Goal: Task Accomplishment & Management: Manage account settings

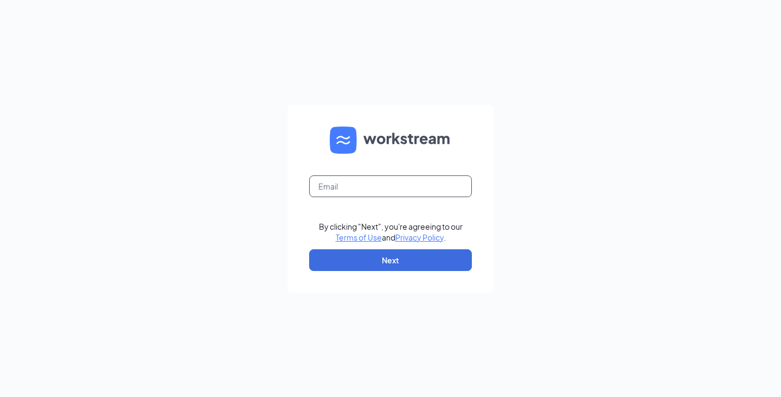
click at [360, 196] on input "text" at bounding box center [390, 186] width 163 height 22
type input "liloz.abdulqadir@runza.com"
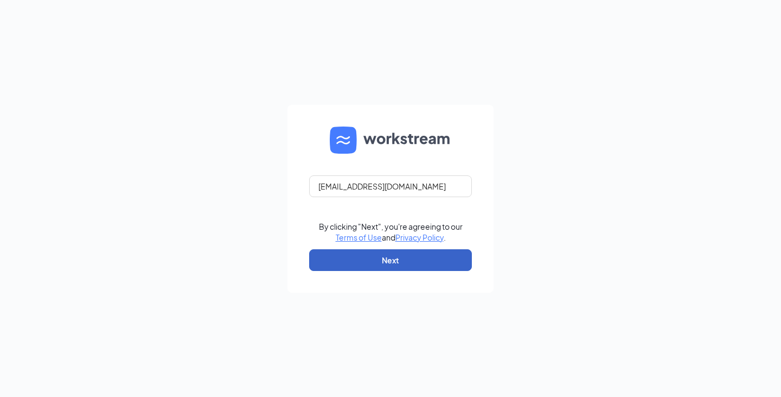
click at [381, 264] on button "Next" at bounding box center [390, 260] width 163 height 22
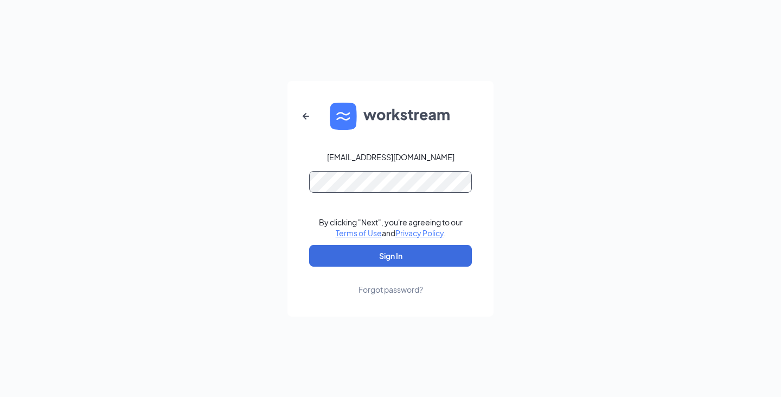
click at [309, 245] on button "Sign In" at bounding box center [390, 256] width 163 height 22
click at [385, 253] on button "Sign In" at bounding box center [390, 256] width 163 height 22
click at [428, 168] on form "liloz.abdulqadir@runza.com Credential mismatches. By clicking "Next", you're ag…" at bounding box center [391, 198] width 206 height 235
click at [309, 245] on button "Sign In" at bounding box center [390, 256] width 163 height 22
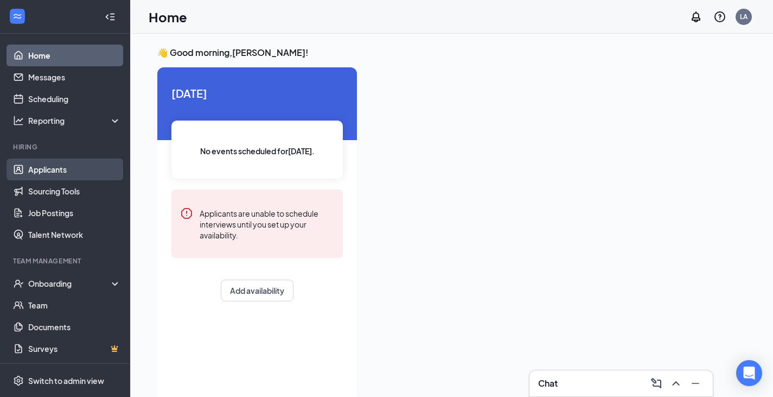
click at [70, 173] on link "Applicants" at bounding box center [74, 169] width 93 height 22
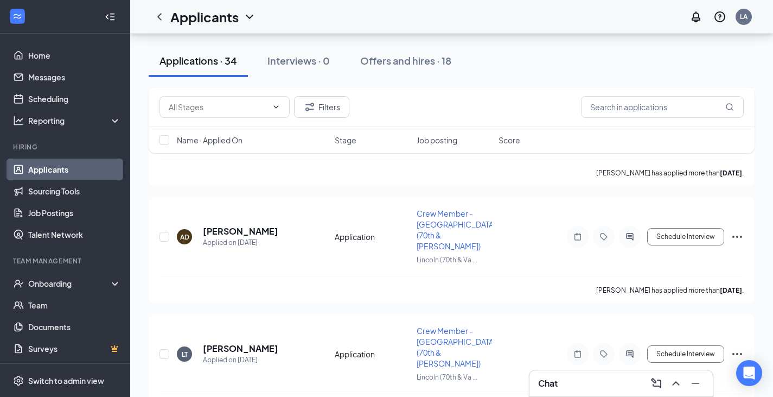
scroll to position [1682, 0]
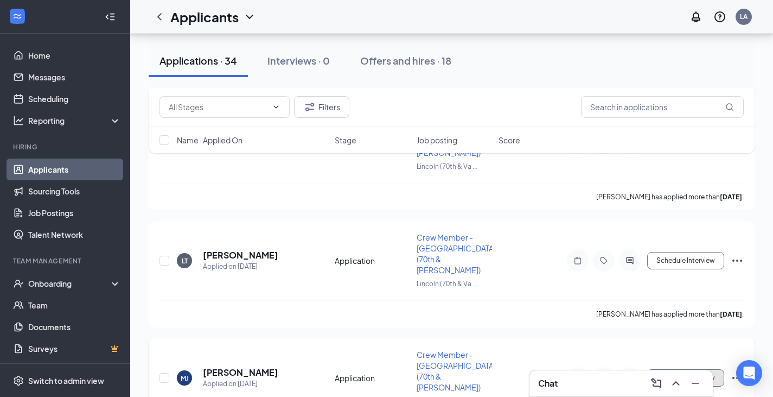
click at [713, 369] on button "Schedule Interview" at bounding box center [685, 377] width 77 height 17
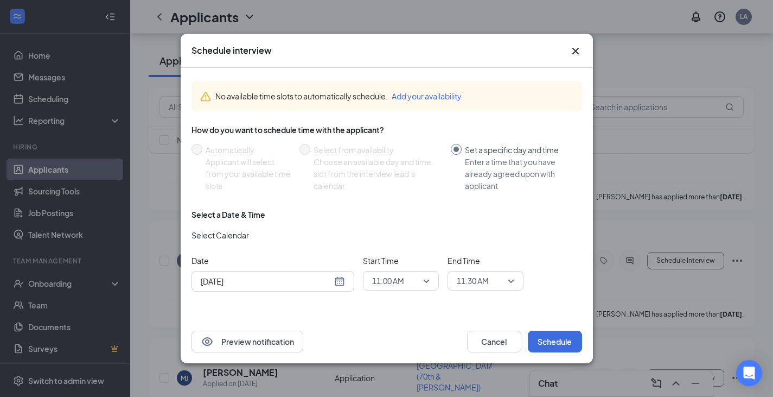
click at [573, 55] on icon "Cross" at bounding box center [575, 50] width 13 height 13
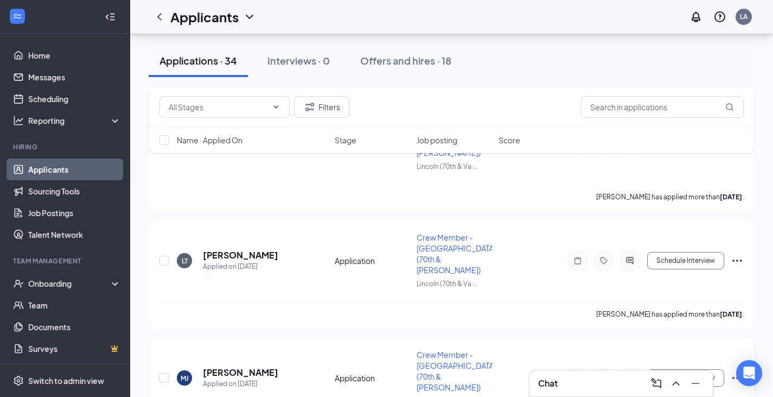
click at [738, 377] on icon "Ellipses" at bounding box center [737, 378] width 10 height 2
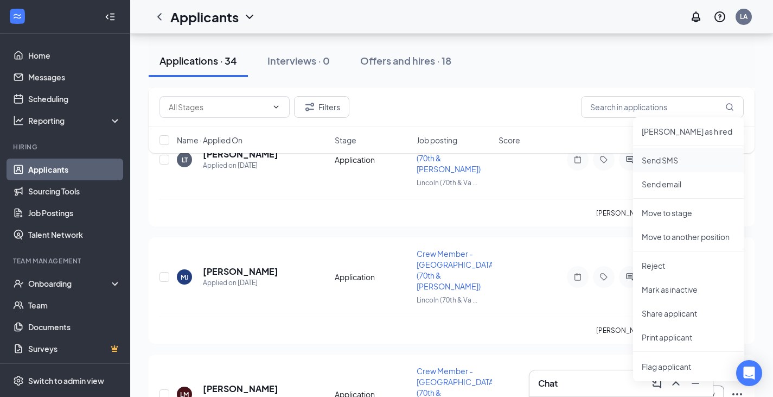
scroll to position [1790, 0]
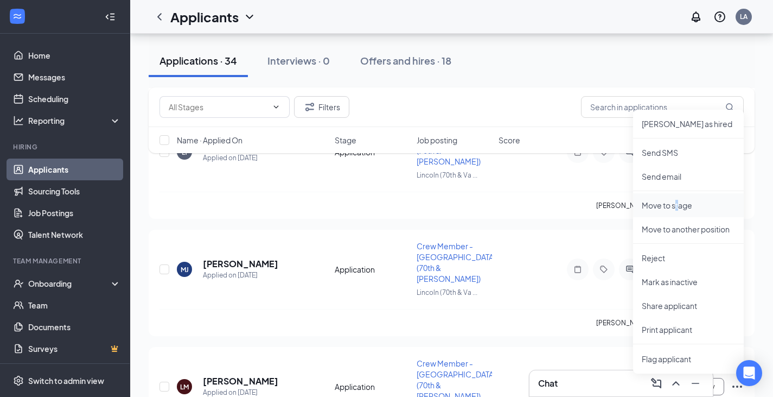
click at [678, 200] on p "Move to stage" at bounding box center [688, 205] width 93 height 11
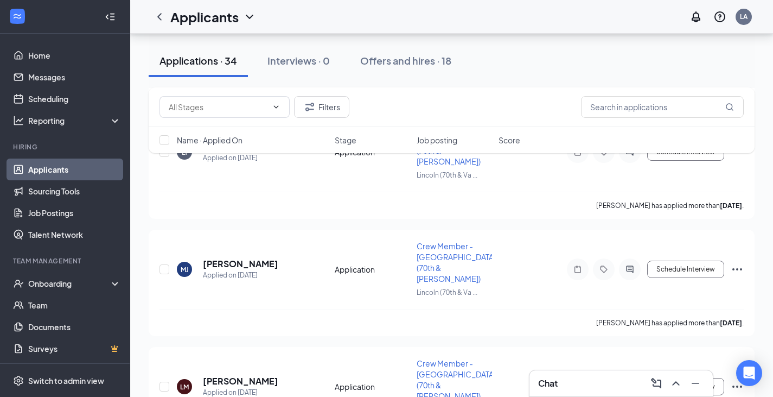
type input "[DATE]"
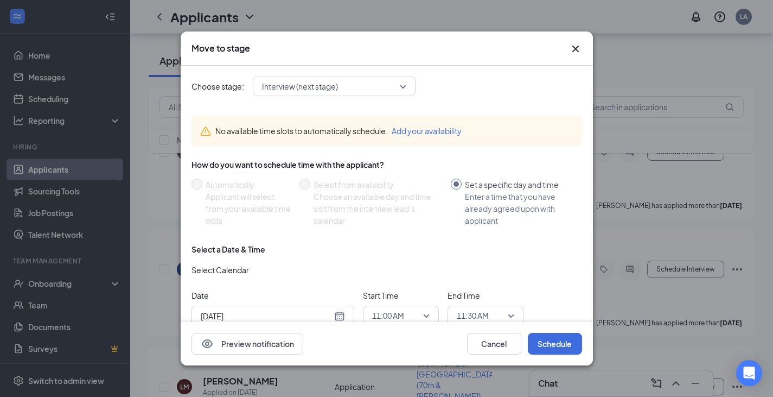
click at [343, 91] on span "Interview (next stage)" at bounding box center [329, 86] width 135 height 16
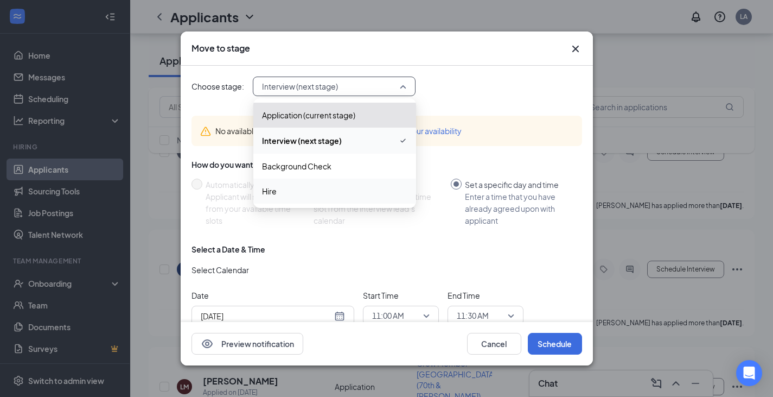
click at [278, 192] on span "Hire" at bounding box center [334, 191] width 145 height 12
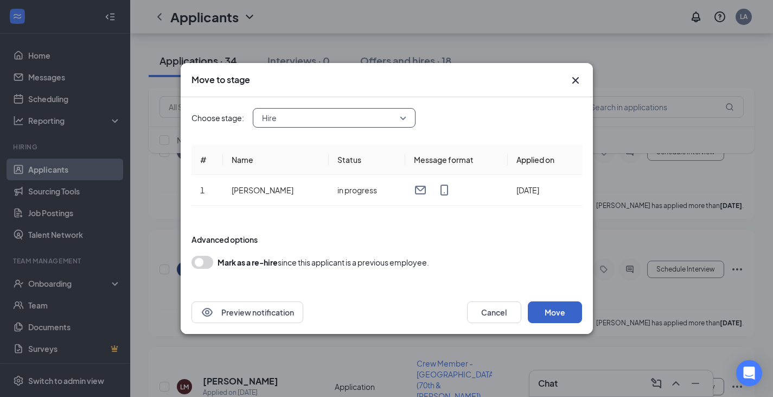
click at [549, 308] on button "Move" at bounding box center [555, 312] width 54 height 22
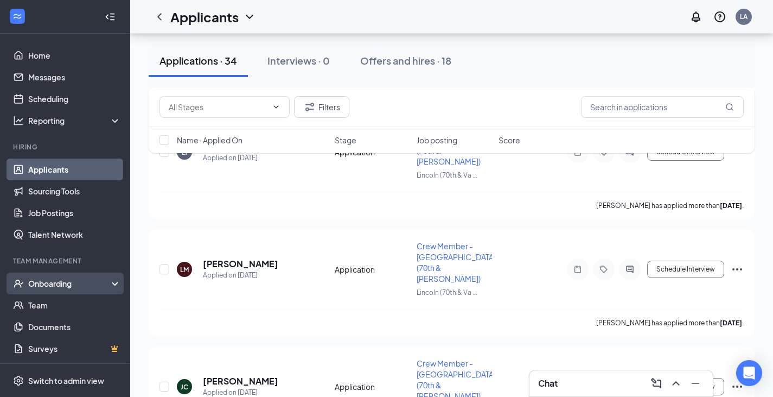
click at [68, 273] on div "Onboarding" at bounding box center [65, 283] width 130 height 22
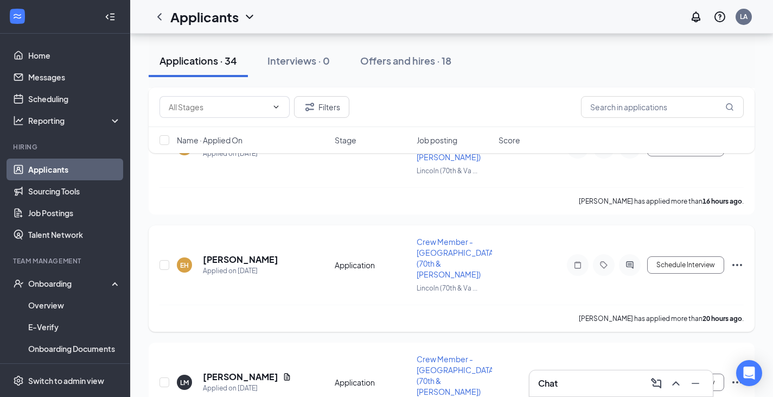
scroll to position [0, 0]
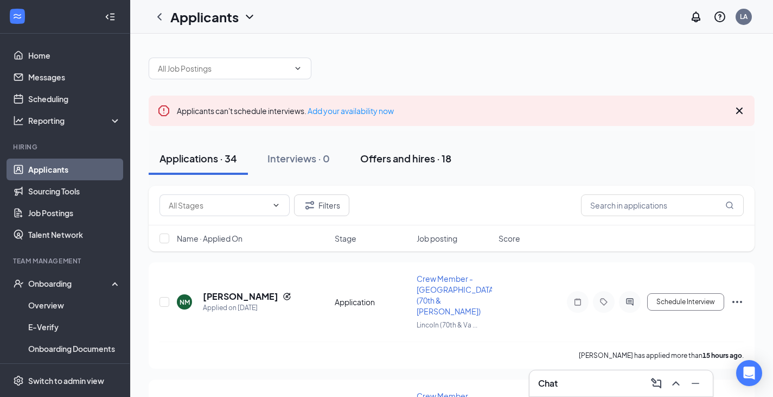
click at [411, 155] on div "Offers and hires · 18" at bounding box center [405, 158] width 91 height 14
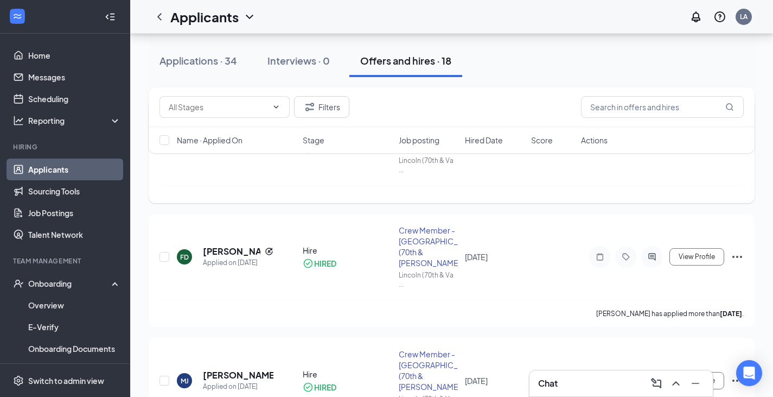
scroll to position [217, 0]
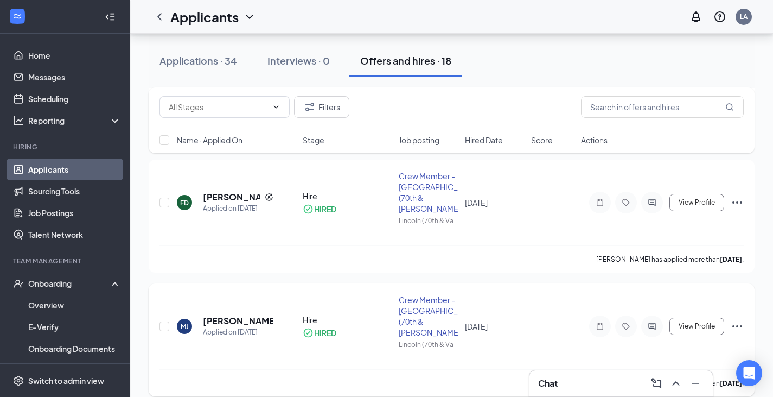
click at [736, 320] on icon "Ellipses" at bounding box center [737, 326] width 13 height 13
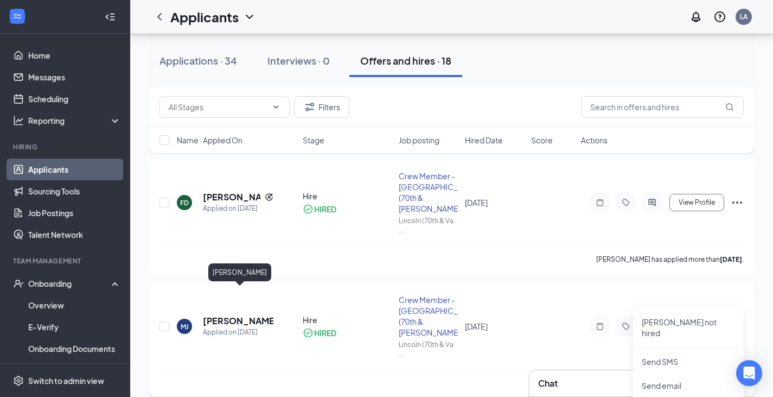
drag, startPoint x: 228, startPoint y: 290, endPoint x: 337, endPoint y: 284, distance: 108.7
click at [229, 315] on h5 "[PERSON_NAME]" at bounding box center [238, 321] width 71 height 12
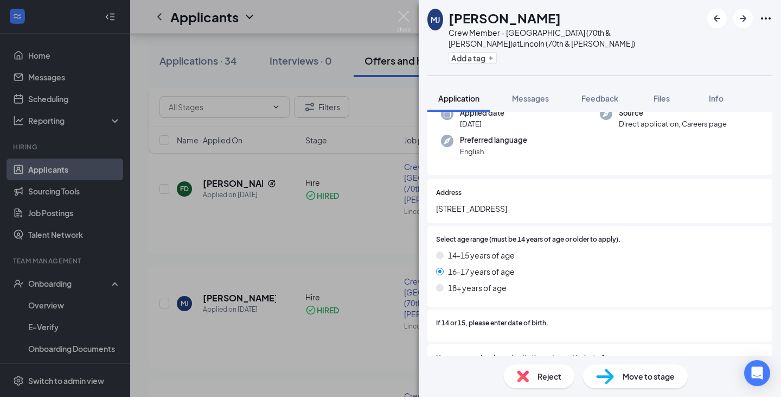
scroll to position [163, 0]
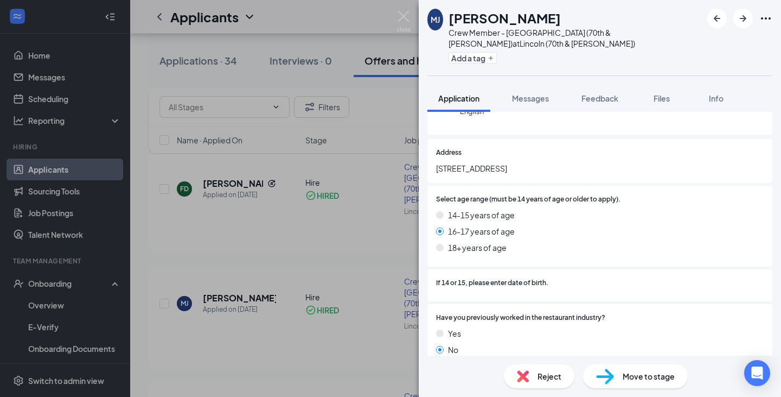
click at [637, 378] on span "Move to stage" at bounding box center [649, 376] width 52 height 12
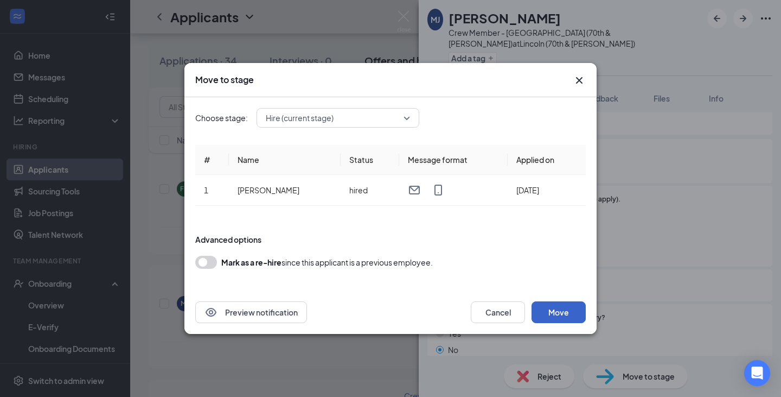
click at [554, 310] on button "Move" at bounding box center [559, 312] width 54 height 22
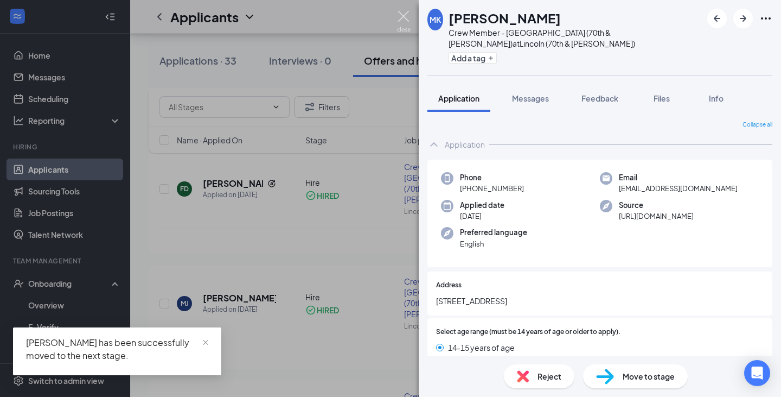
click at [403, 18] on img at bounding box center [404, 21] width 14 height 21
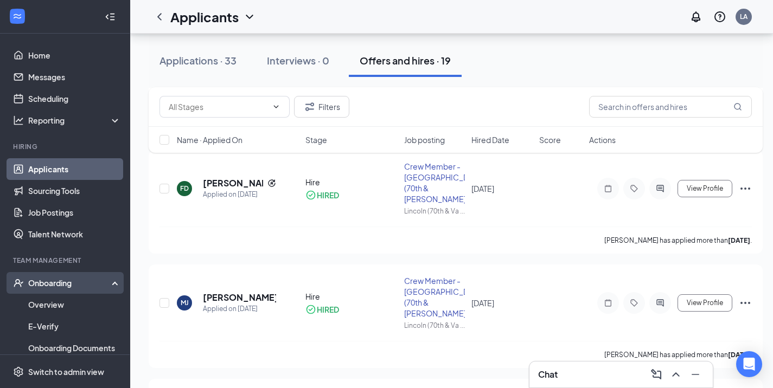
click at [44, 281] on div "Onboarding" at bounding box center [70, 283] width 84 height 11
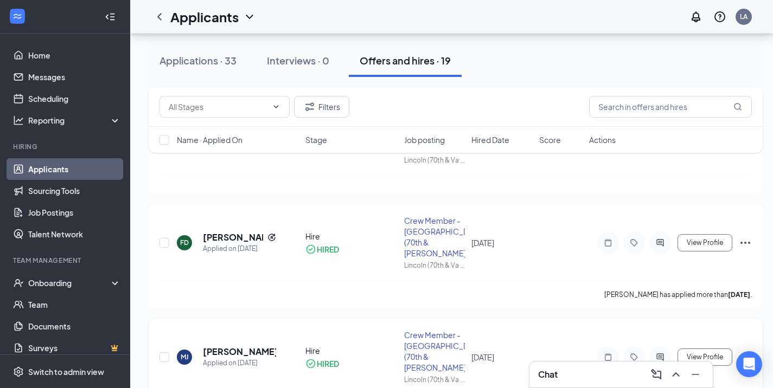
scroll to position [217, 0]
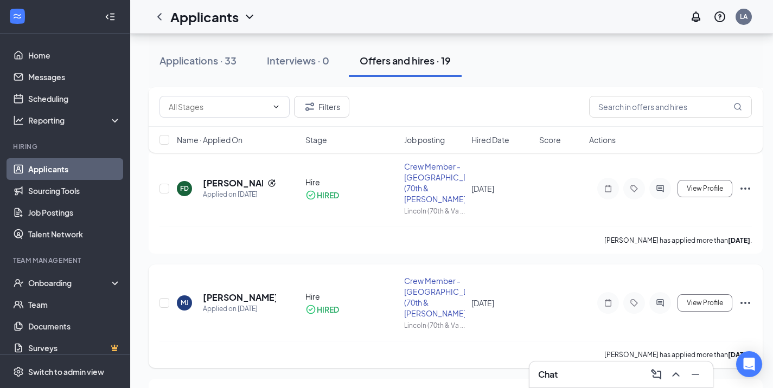
click at [742, 302] on icon "Ellipses" at bounding box center [746, 303] width 10 height 2
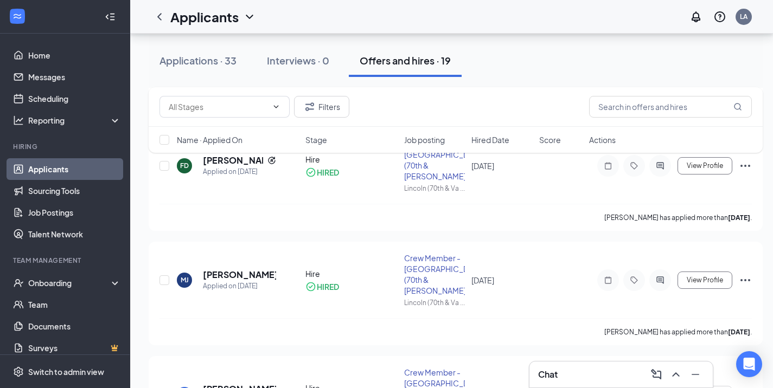
scroll to position [256, 0]
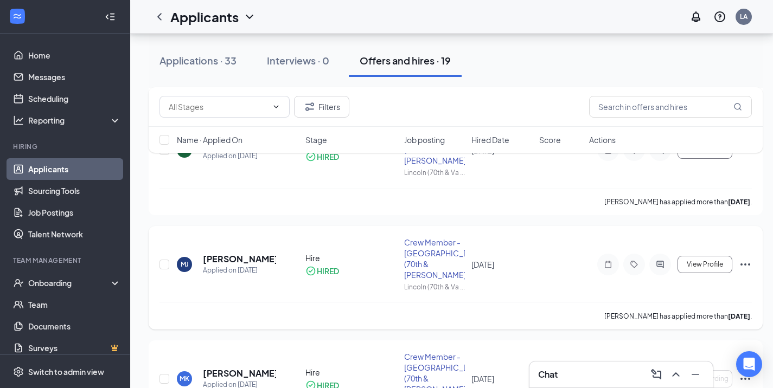
click at [750, 264] on icon "Ellipses" at bounding box center [746, 265] width 10 height 2
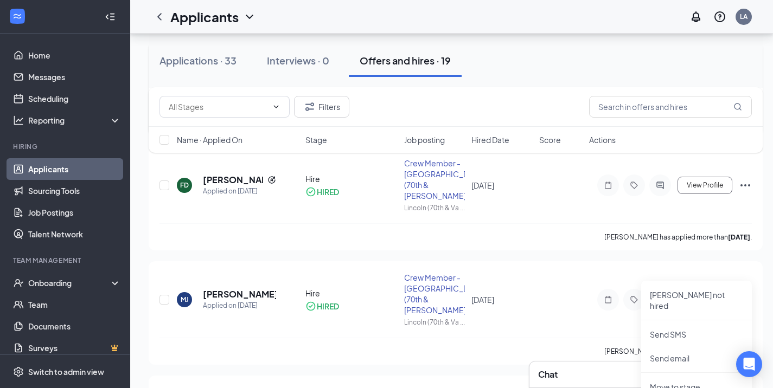
scroll to position [201, 0]
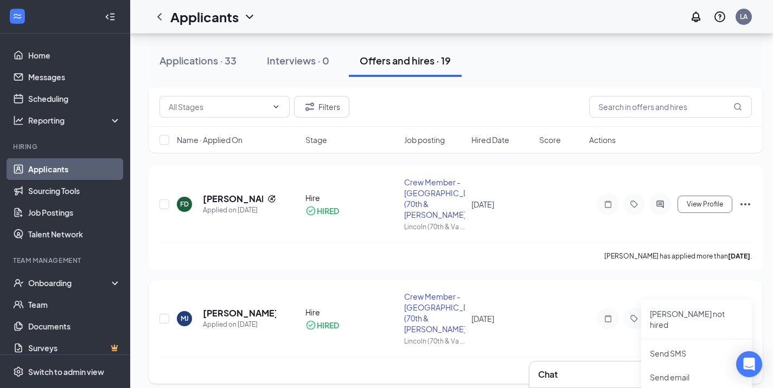
click at [423, 291] on div "Crew Member - [GEOGRAPHIC_DATA] (70th & [PERSON_NAME])" at bounding box center [434, 312] width 61 height 43
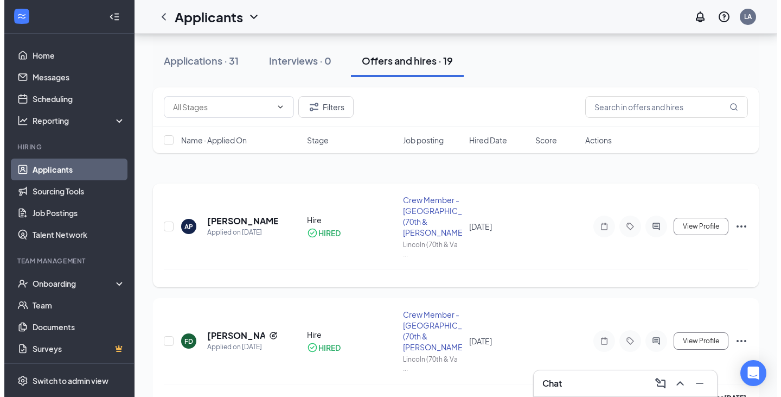
scroll to position [271, 0]
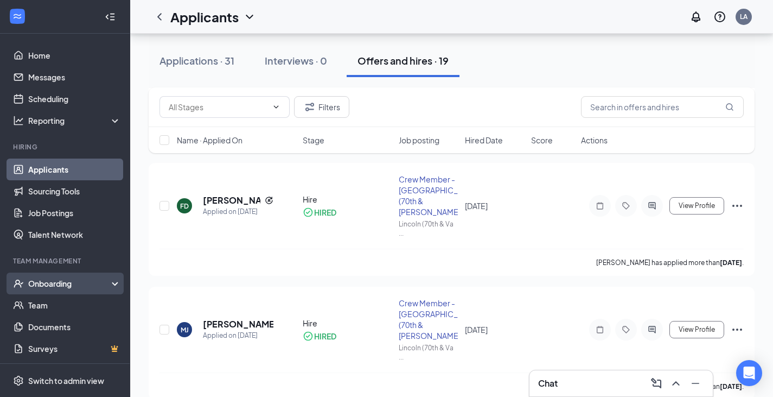
click at [109, 280] on div "Onboarding" at bounding box center [65, 283] width 130 height 22
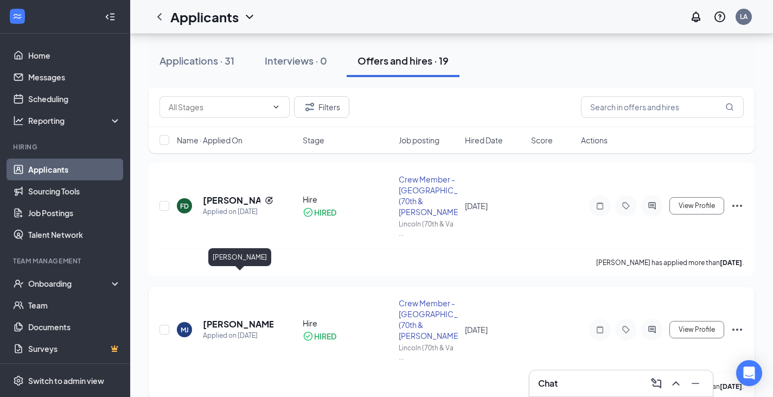
click at [216, 318] on h5 "[PERSON_NAME]" at bounding box center [238, 324] width 71 height 12
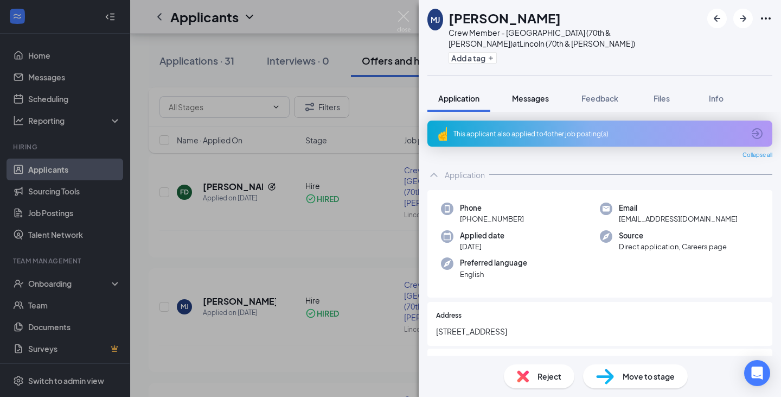
click at [521, 93] on span "Messages" at bounding box center [530, 98] width 37 height 10
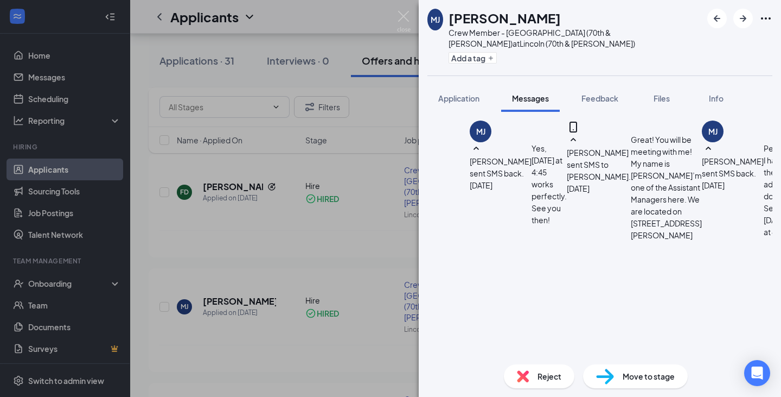
scroll to position [428, 0]
click at [715, 93] on span "Info" at bounding box center [716, 98] width 15 height 10
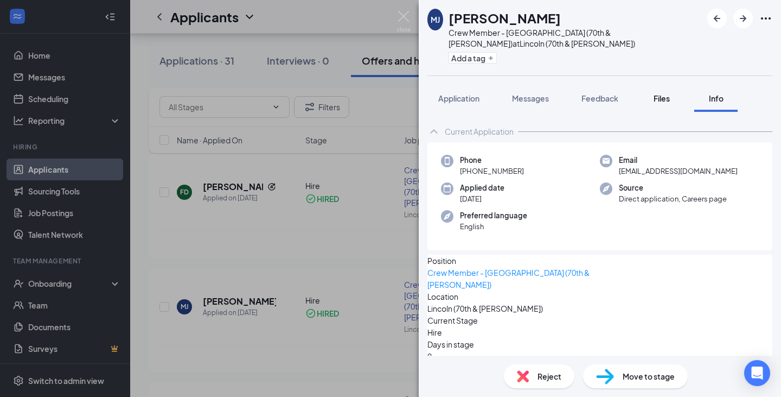
click at [663, 93] on span "Files" at bounding box center [662, 98] width 16 height 10
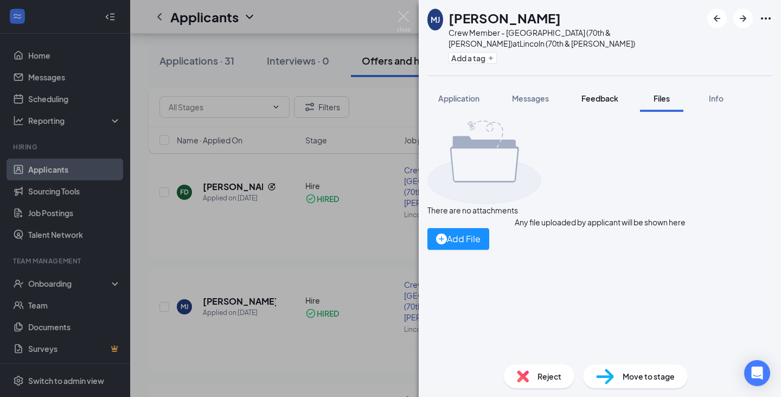
click at [603, 93] on span "Feedback" at bounding box center [600, 98] width 37 height 10
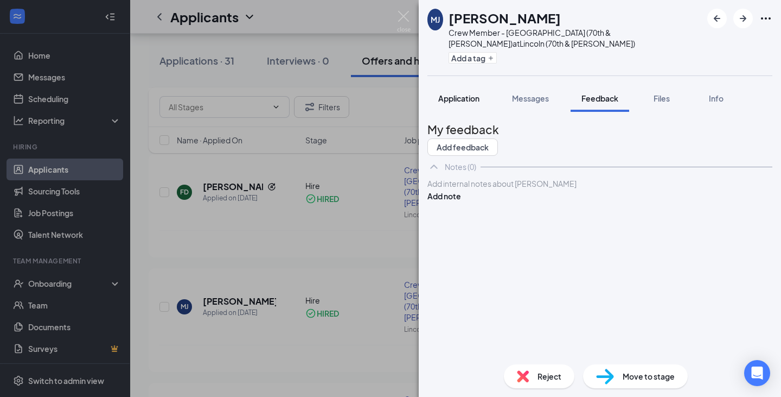
click at [467, 93] on span "Application" at bounding box center [458, 98] width 41 height 10
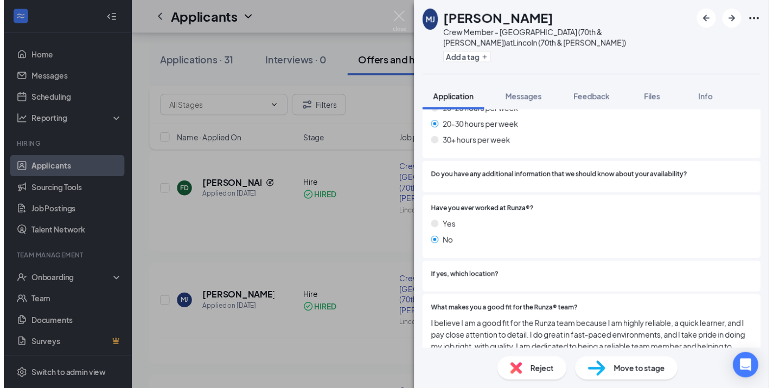
scroll to position [724, 0]
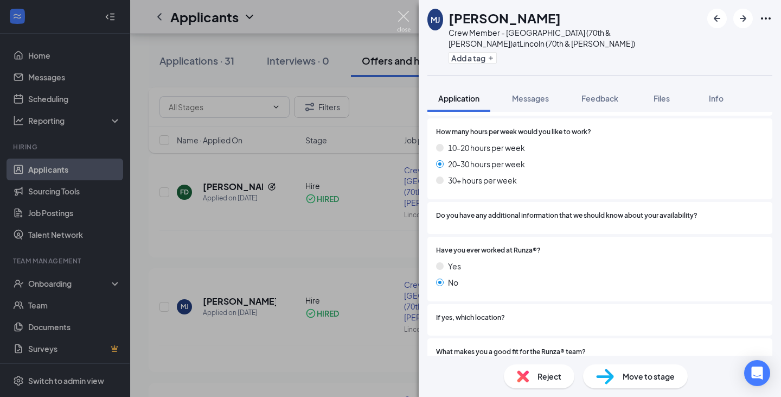
click at [405, 15] on img at bounding box center [404, 21] width 14 height 21
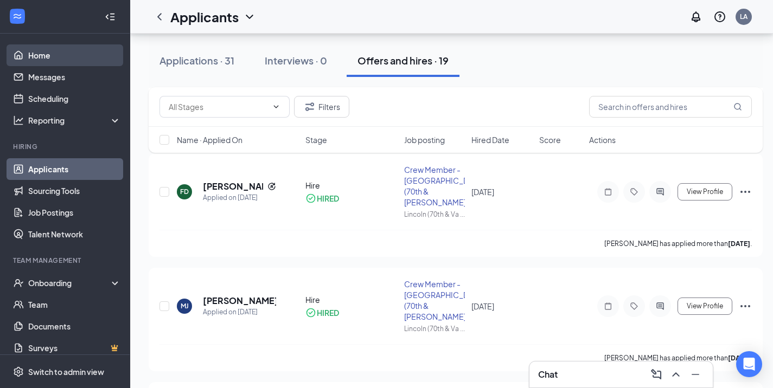
click at [54, 60] on link "Home" at bounding box center [74, 55] width 93 height 22
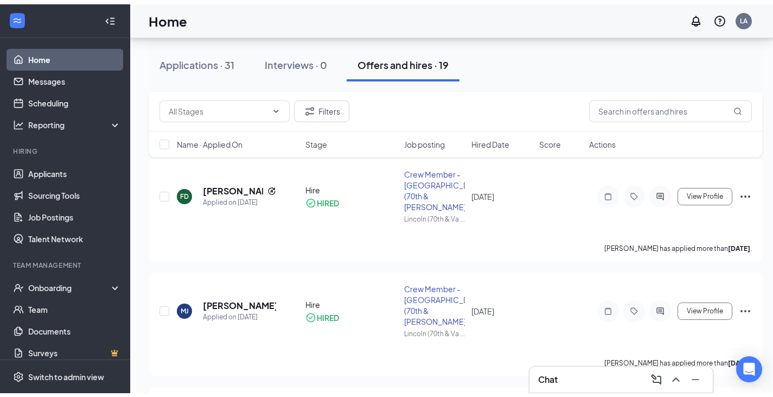
scroll to position [23, 0]
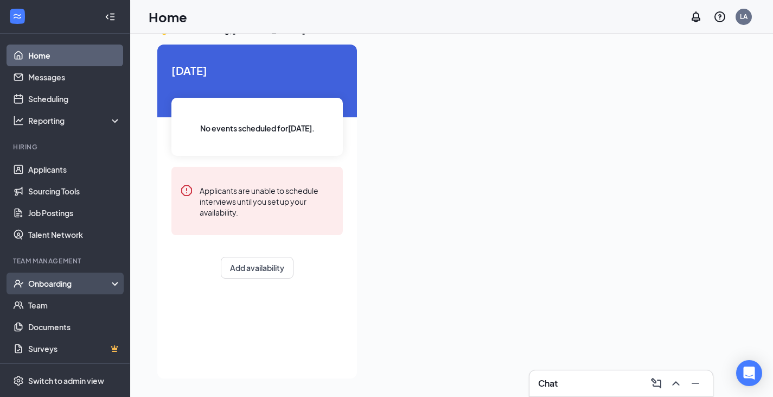
click at [34, 285] on div "Onboarding" at bounding box center [70, 283] width 84 height 11
click at [35, 285] on div "Onboarding" at bounding box center [70, 283] width 84 height 11
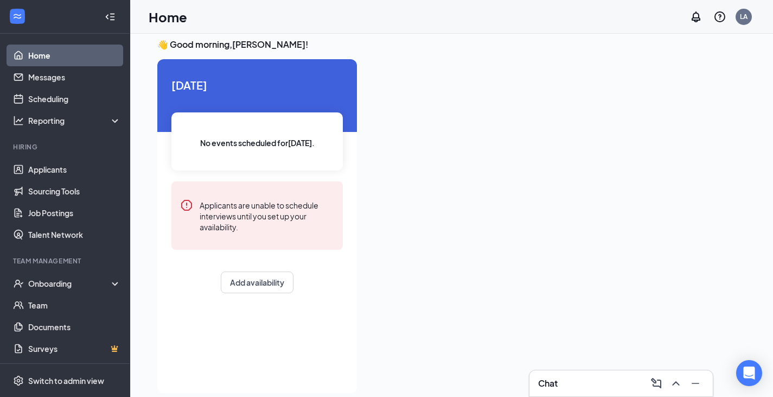
scroll to position [0, 0]
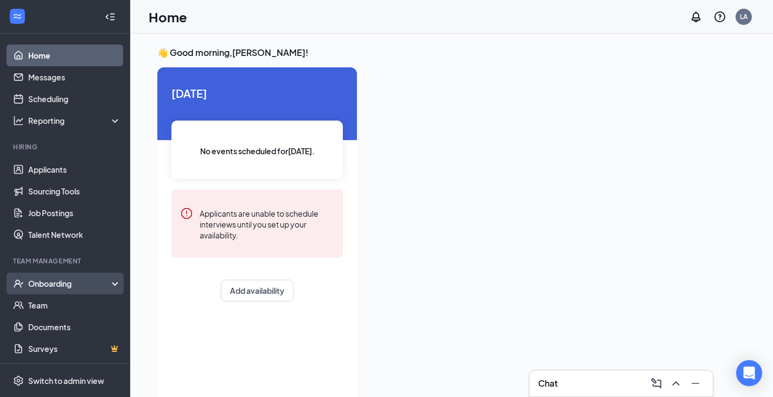
click at [48, 283] on div "Onboarding" at bounding box center [70, 283] width 84 height 11
click at [52, 281] on div "Onboarding" at bounding box center [70, 283] width 84 height 11
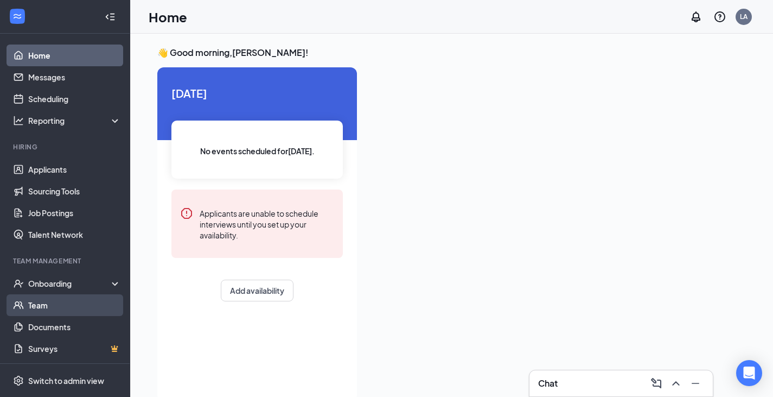
click at [42, 299] on link "Team" at bounding box center [74, 305] width 93 height 22
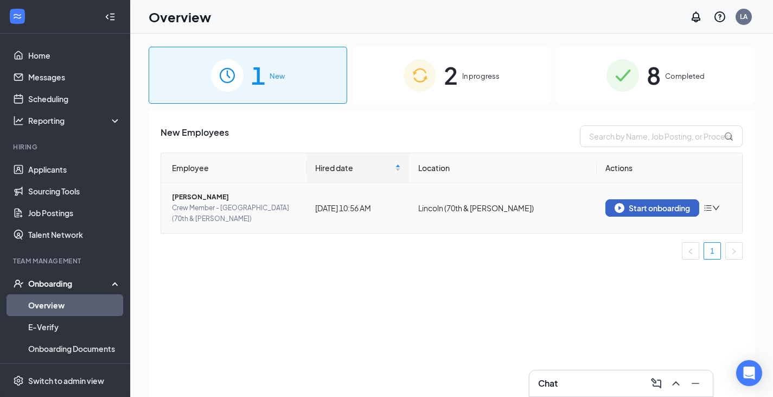
click at [658, 203] on div "Start onboarding" at bounding box center [652, 208] width 75 height 10
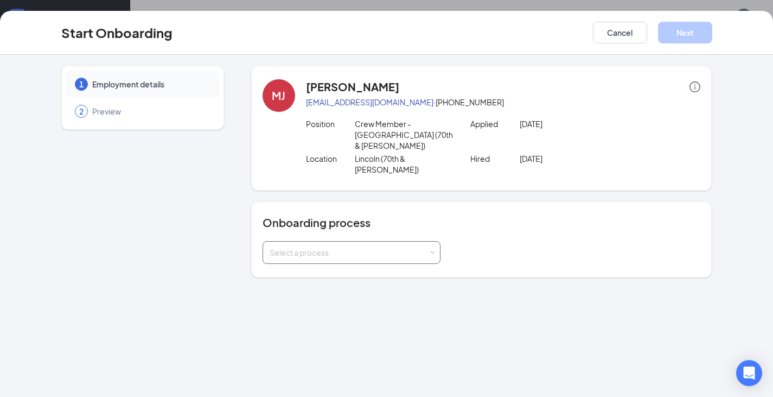
click at [405, 247] on div "Select a process" at bounding box center [349, 252] width 159 height 11
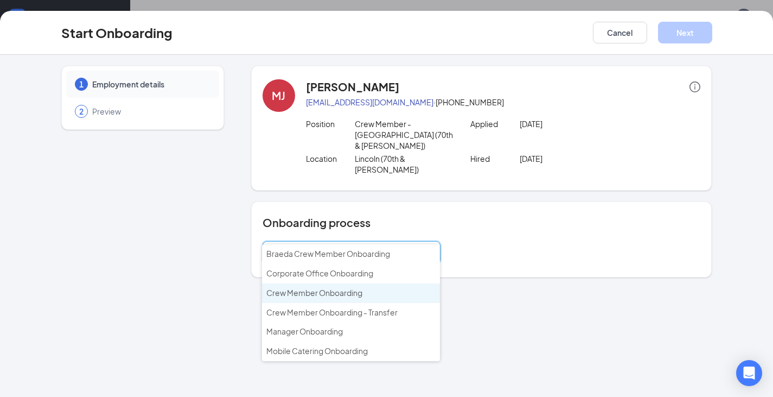
click at [340, 293] on span "Crew Member Onboarding" at bounding box center [314, 293] width 96 height 10
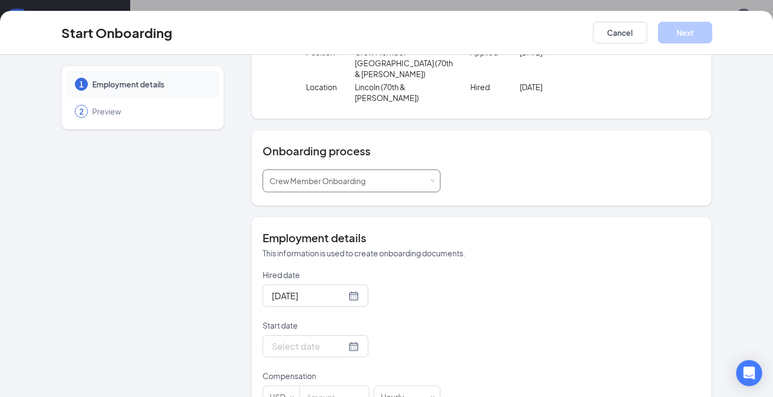
scroll to position [86, 0]
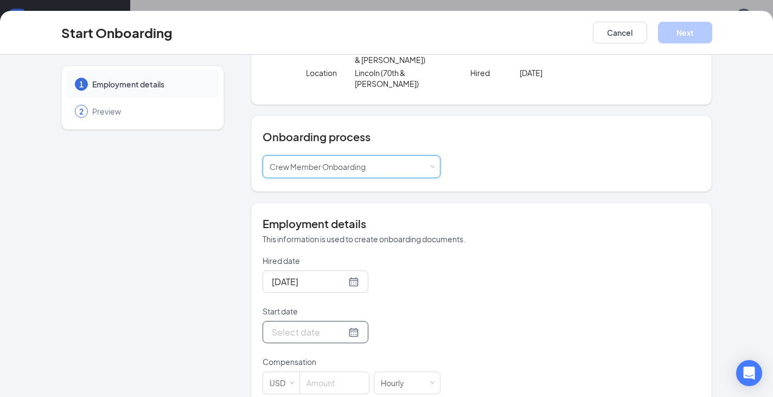
click at [342, 325] on div at bounding box center [315, 332] width 87 height 14
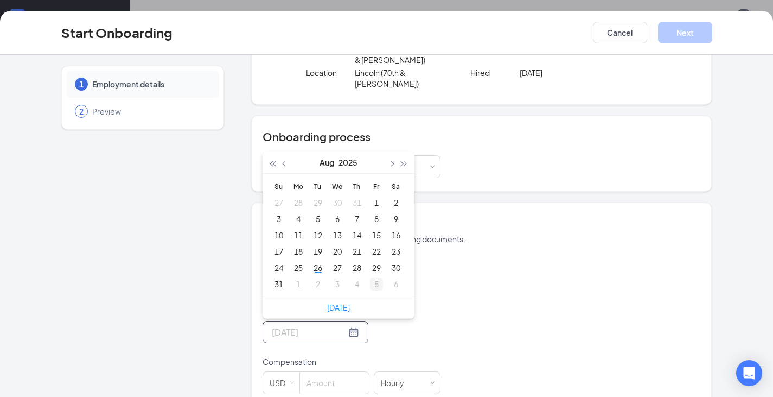
type input "[DATE]"
click at [373, 277] on div "5" at bounding box center [376, 283] width 13 height 13
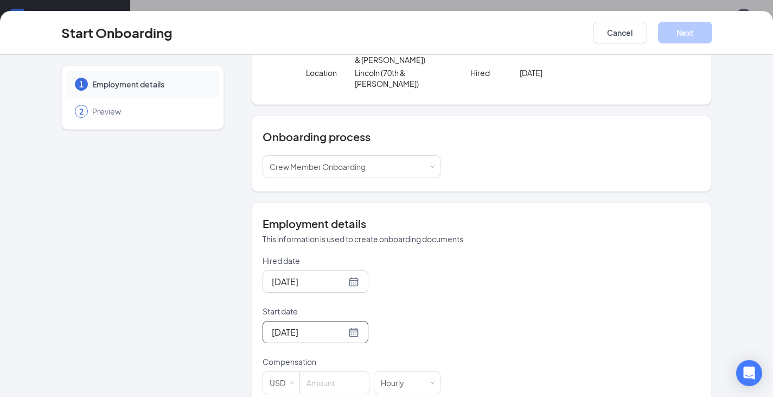
scroll to position [49, 0]
click at [329, 372] on input at bounding box center [334, 383] width 69 height 22
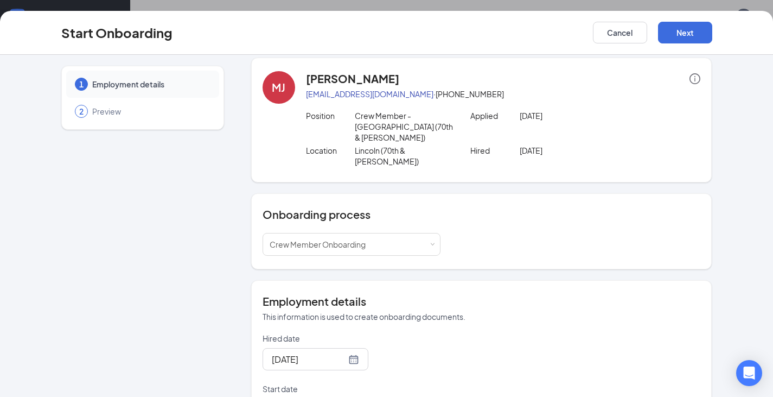
scroll to position [0, 0]
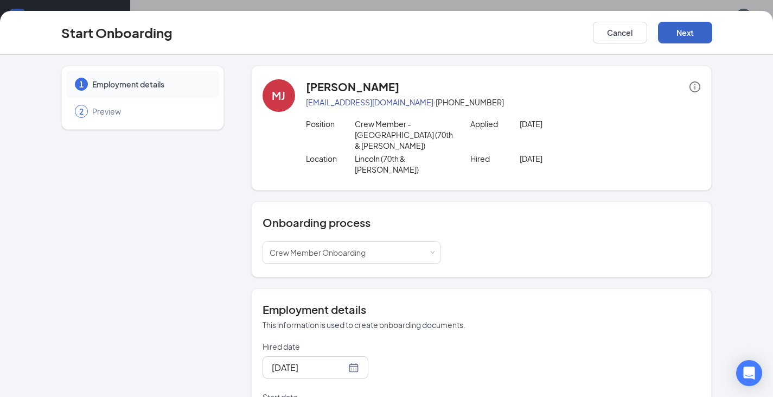
type input "15"
click at [695, 31] on button "Next" at bounding box center [685, 33] width 54 height 22
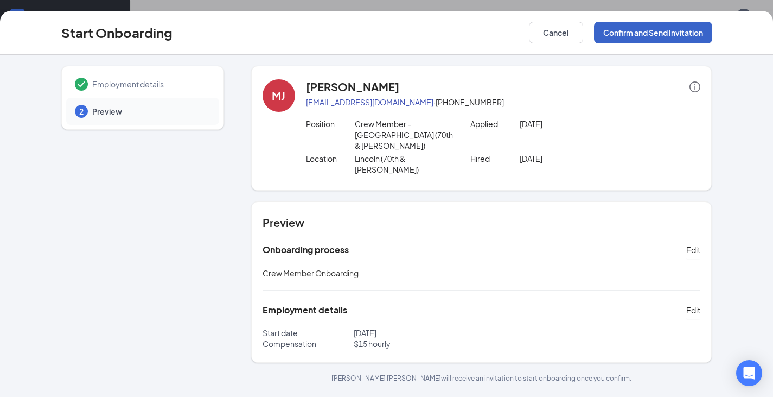
click at [675, 35] on button "Confirm and Send Invitation" at bounding box center [653, 33] width 118 height 22
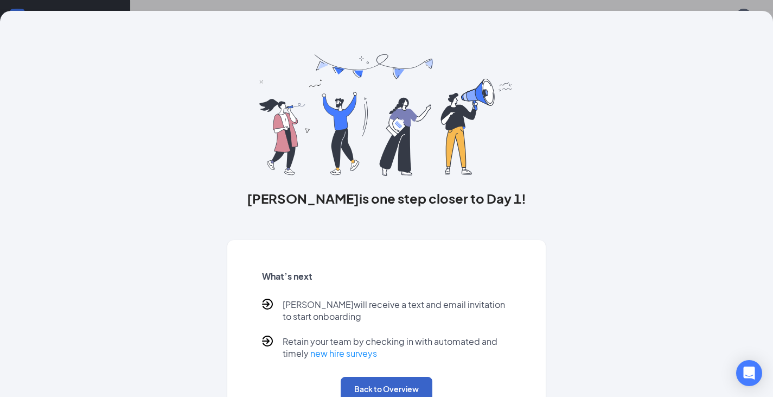
click at [395, 385] on button "Back to Overview" at bounding box center [387, 389] width 92 height 24
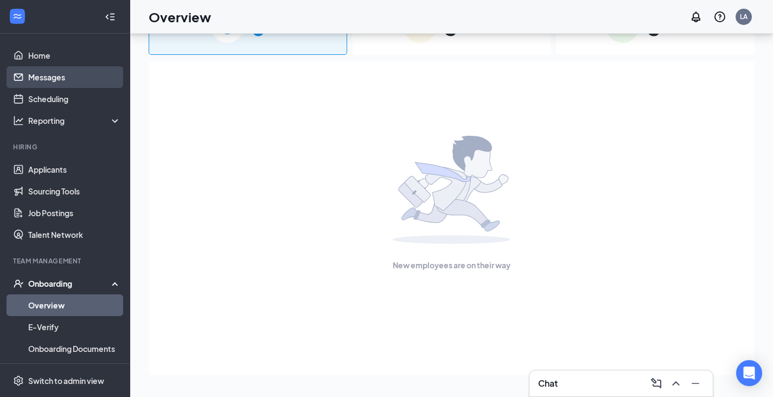
drag, startPoint x: 52, startPoint y: 73, endPoint x: 88, endPoint y: 76, distance: 36.5
click at [52, 73] on link "Messages" at bounding box center [74, 77] width 93 height 22
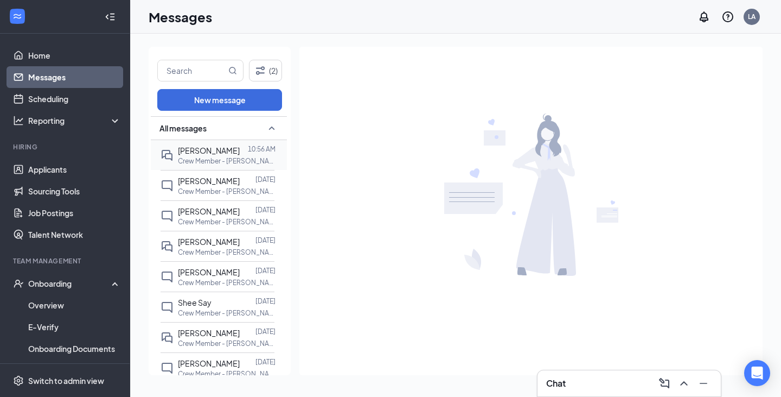
click at [202, 158] on p "Crew Member - [PERSON_NAME] (70th & [PERSON_NAME]) at [GEOGRAPHIC_DATA] (70th &…" at bounding box center [227, 160] width 98 height 9
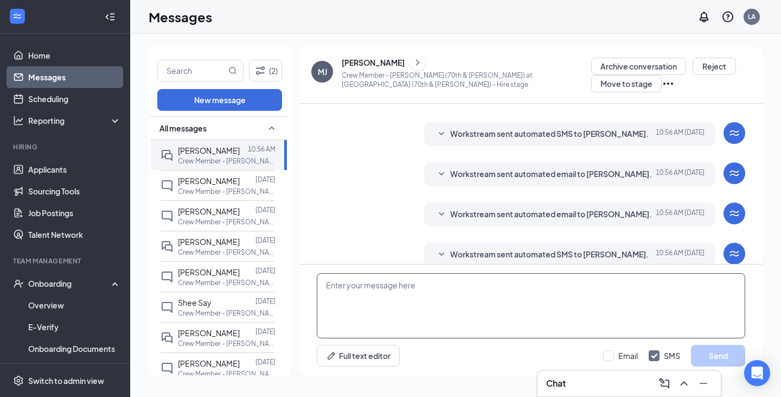
scroll to position [313, 0]
paste textarea "[URL][DOMAIN_NAME]"
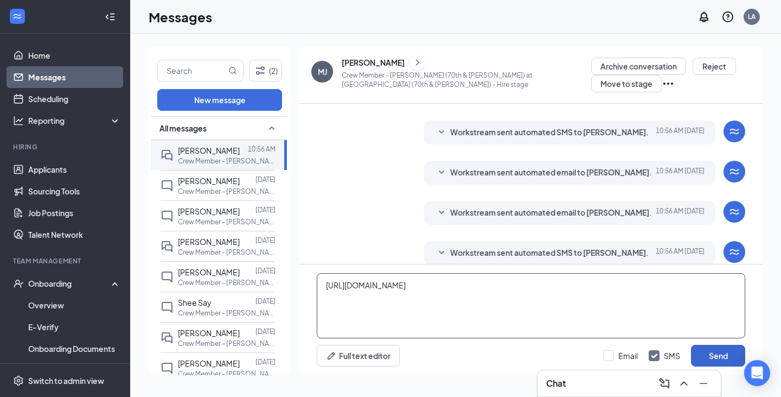
type textarea "[URL][DOMAIN_NAME]"
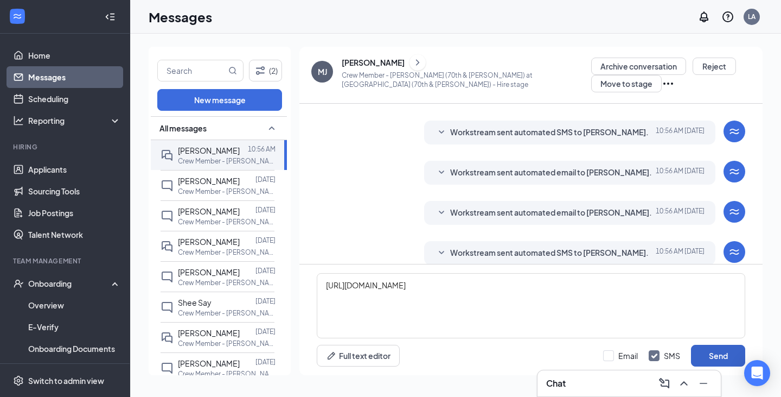
click at [714, 358] on button "Send" at bounding box center [718, 356] width 54 height 22
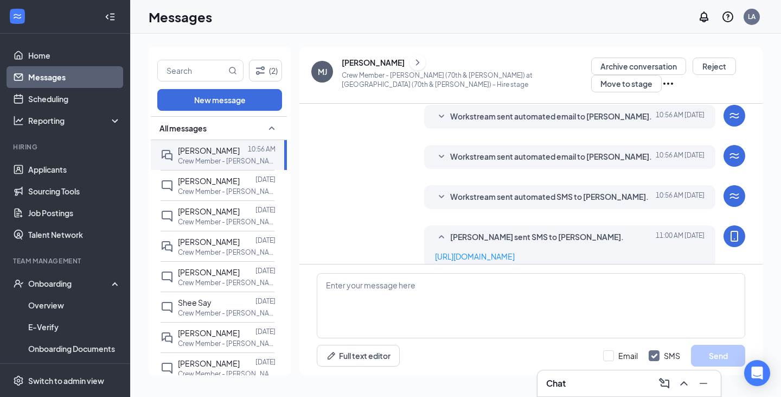
scroll to position [372, 0]
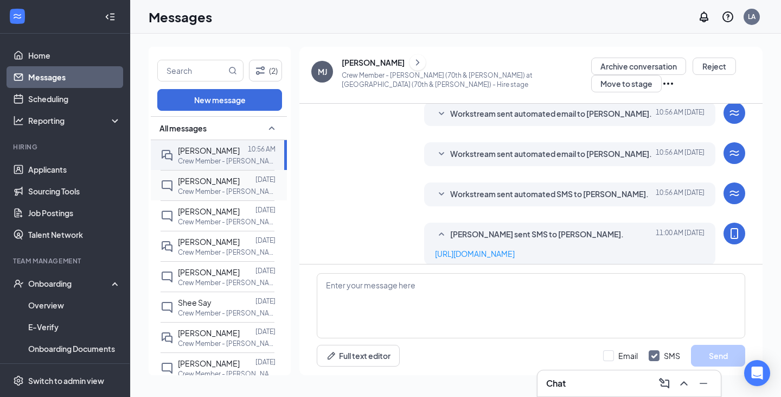
click at [193, 182] on span "[PERSON_NAME]" at bounding box center [209, 181] width 62 height 10
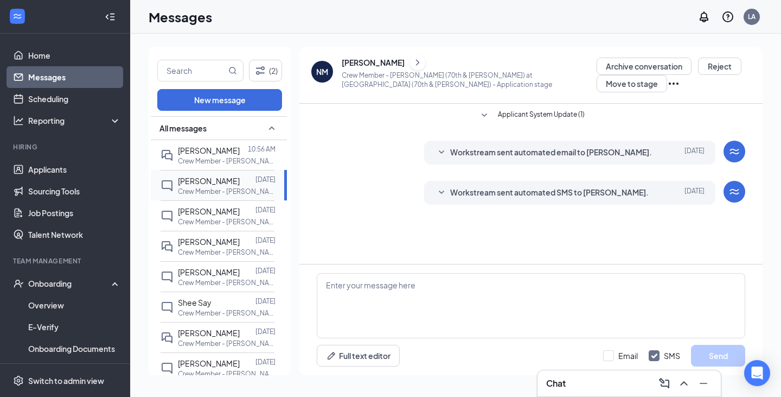
click at [169, 184] on icon "ChatInactive" at bounding box center [167, 185] width 13 height 13
click at [370, 59] on div "[PERSON_NAME]" at bounding box center [373, 62] width 63 height 11
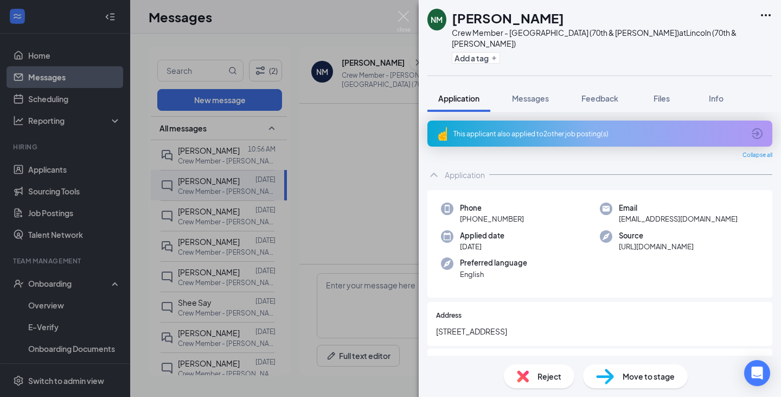
click at [222, 220] on div "NM [PERSON_NAME] Crew Member - [GEOGRAPHIC_DATA] (70th & [PERSON_NAME]) at [GEO…" at bounding box center [390, 198] width 781 height 397
click at [216, 214] on span "[PERSON_NAME]" at bounding box center [209, 211] width 62 height 10
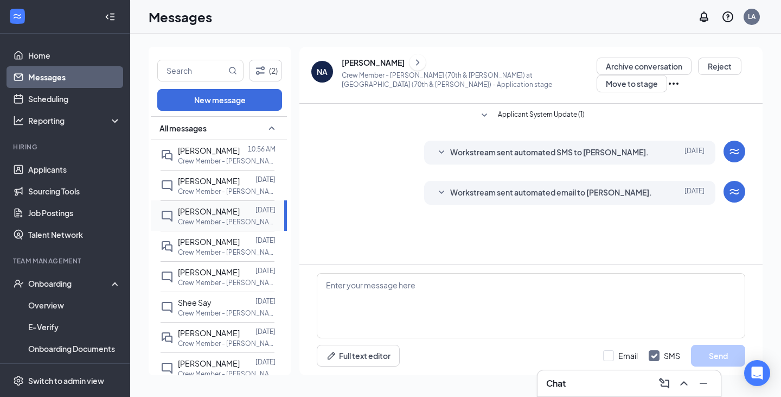
click at [216, 213] on span "[PERSON_NAME]" at bounding box center [209, 211] width 62 height 10
click at [380, 64] on div "[PERSON_NAME]" at bounding box center [373, 62] width 63 height 11
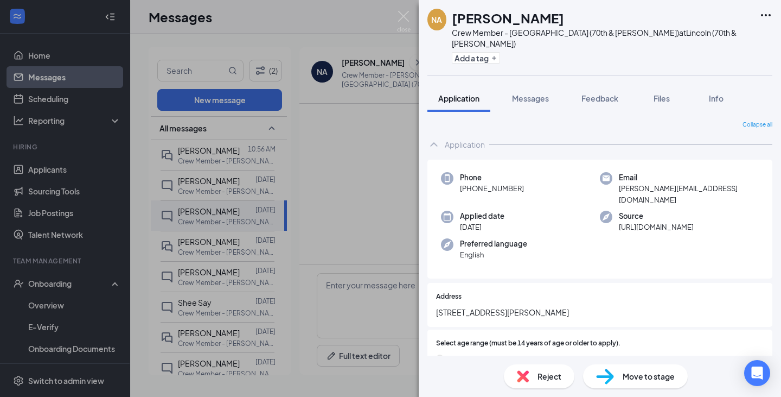
scroll to position [54, 0]
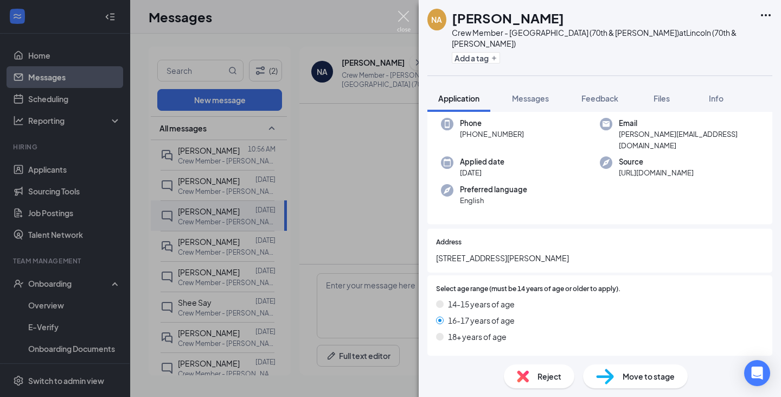
click at [405, 18] on img at bounding box center [404, 21] width 14 height 21
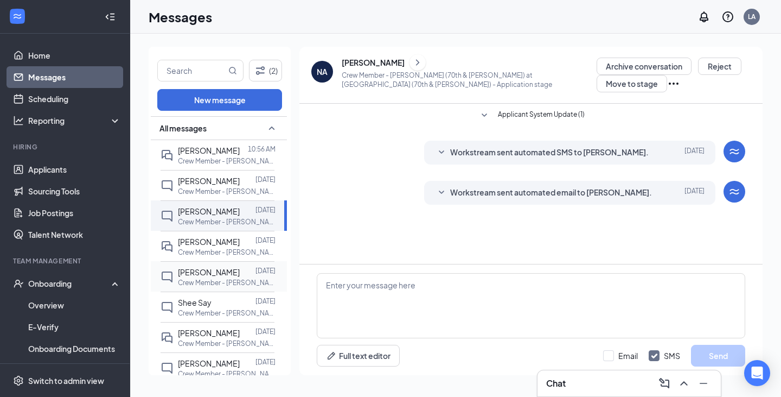
click at [211, 274] on span "[PERSON_NAME]" at bounding box center [209, 272] width 62 height 10
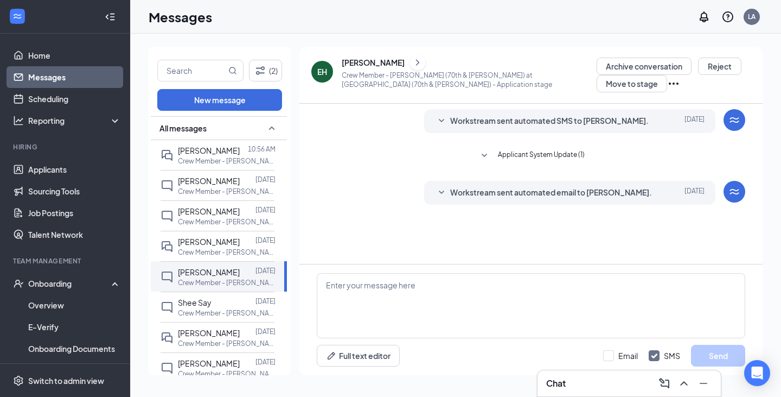
click at [386, 60] on div "[PERSON_NAME]" at bounding box center [373, 62] width 63 height 11
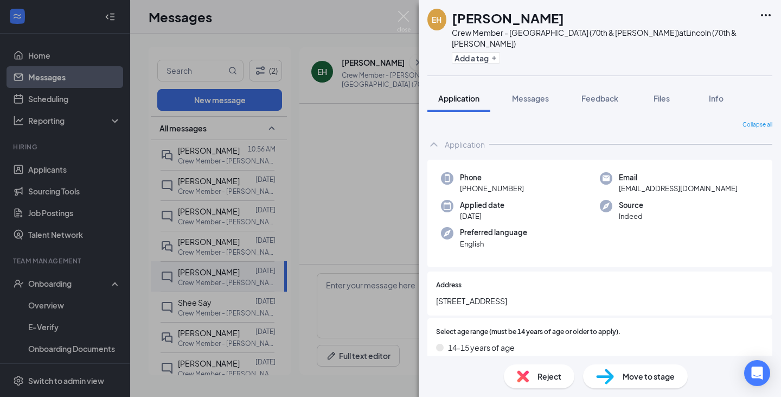
scroll to position [54, 0]
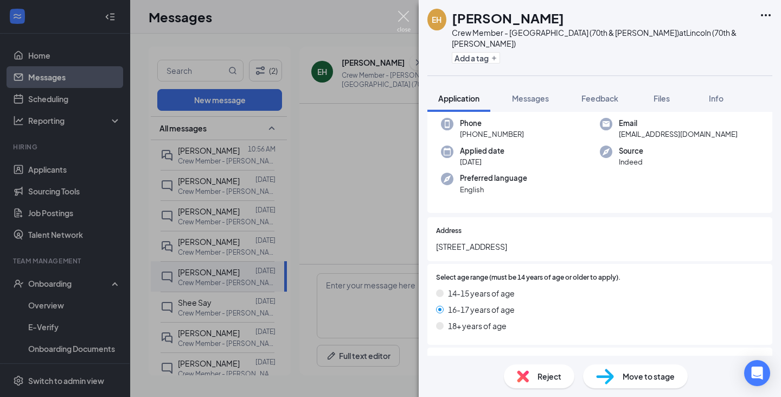
click at [406, 15] on img at bounding box center [404, 21] width 14 height 21
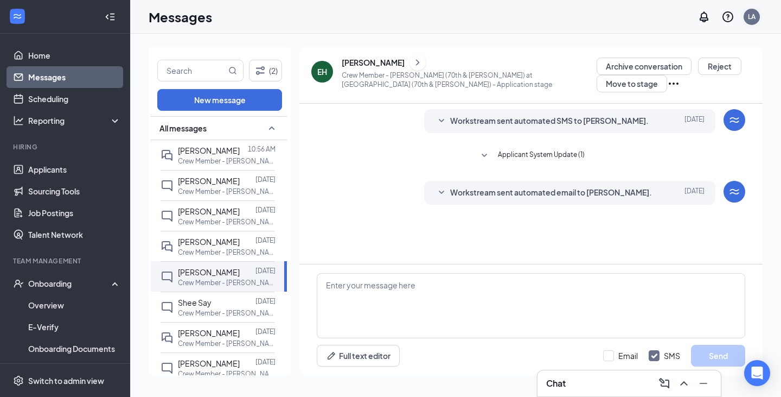
click at [749, 16] on div "LA" at bounding box center [752, 16] width 8 height 9
click at [674, 126] on div "Log out" at bounding box center [669, 121] width 60 height 11
